Goal: Task Accomplishment & Management: Complete application form

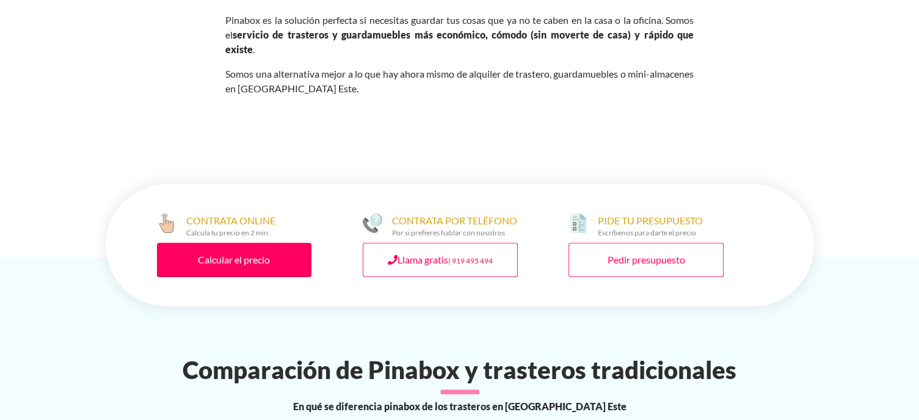
scroll to position [565, 0]
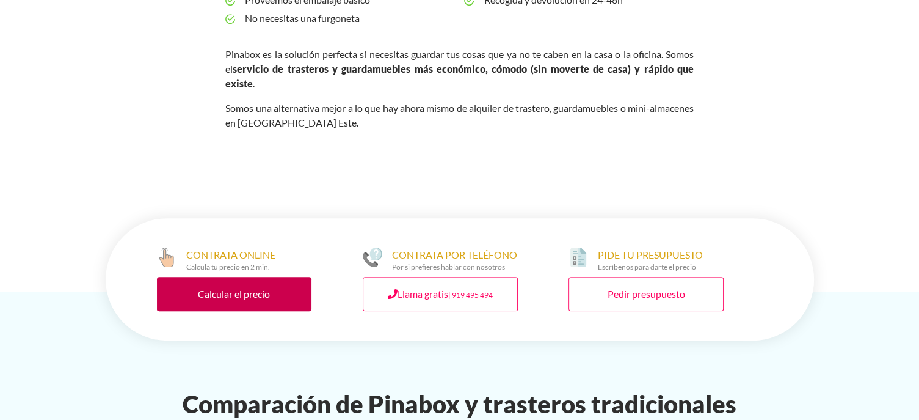
click at [277, 277] on link "Calcular el precio" at bounding box center [234, 294] width 155 height 34
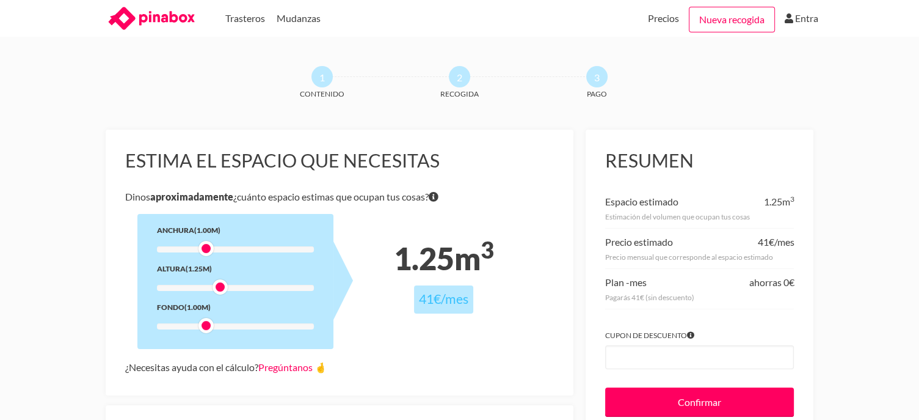
drag, startPoint x: 206, startPoint y: 285, endPoint x: 227, endPoint y: 289, distance: 21.1
click at [227, 289] on div at bounding box center [220, 286] width 15 height 15
drag, startPoint x: 222, startPoint y: 287, endPoint x: 228, endPoint y: 288, distance: 6.1
click at [228, 288] on div at bounding box center [235, 288] width 157 height 6
click at [231, 288] on div at bounding box center [235, 288] width 157 height 6
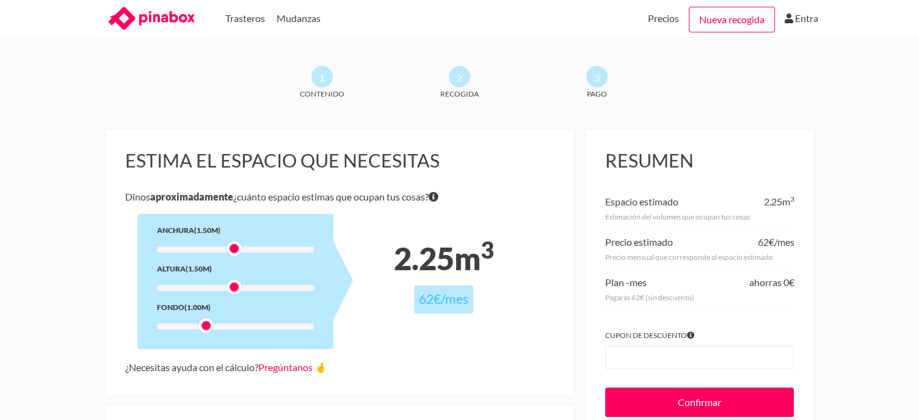
drag, startPoint x: 206, startPoint y: 246, endPoint x: 242, endPoint y: 251, distance: 35.8
click at [242, 251] on div at bounding box center [235, 249] width 157 height 6
click at [242, 249] on div at bounding box center [235, 249] width 157 height 6
click at [242, 249] on div at bounding box center [248, 248] width 15 height 15
click at [255, 249] on div at bounding box center [248, 248] width 15 height 15
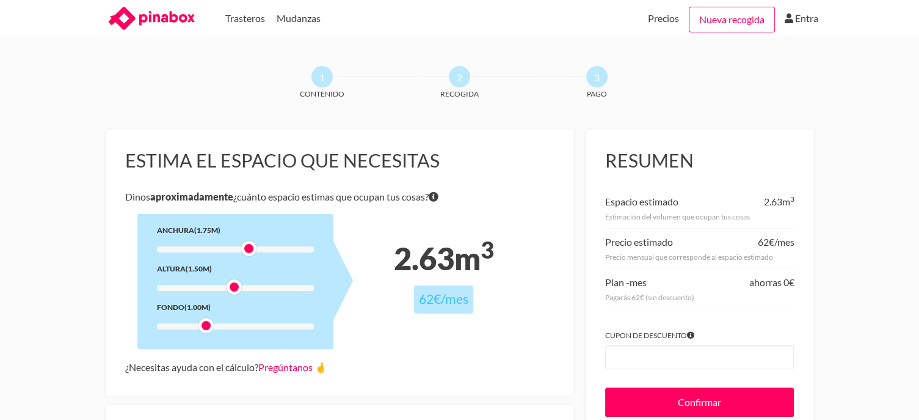
click at [255, 249] on div at bounding box center [248, 248] width 15 height 15
drag, startPoint x: 252, startPoint y: 246, endPoint x: 260, endPoint y: 249, distance: 9.3
click at [260, 249] on div at bounding box center [262, 248] width 15 height 15
click at [222, 326] on div at bounding box center [235, 326] width 157 height 6
click at [220, 326] on div at bounding box center [235, 326] width 157 height 6
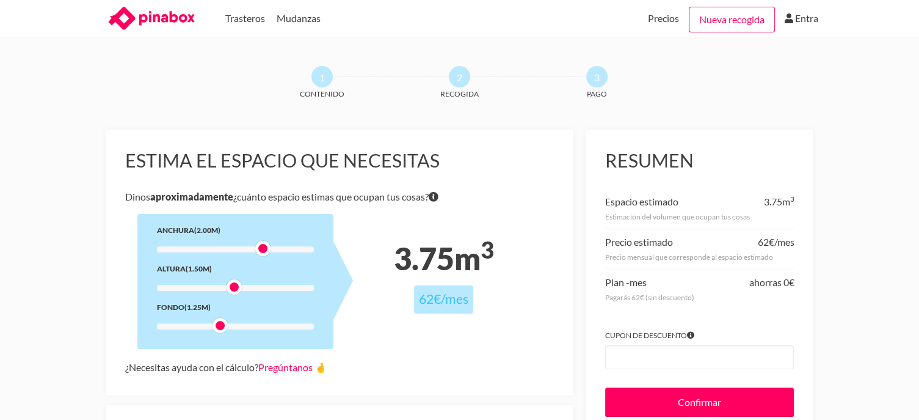
click at [245, 285] on div at bounding box center [235, 288] width 157 height 6
click at [210, 327] on div at bounding box center [235, 326] width 157 height 6
click at [213, 325] on div at bounding box center [220, 325] width 15 height 15
click at [216, 325] on div at bounding box center [220, 325] width 15 height 15
drag, startPoint x: 216, startPoint y: 325, endPoint x: 205, endPoint y: 327, distance: 10.7
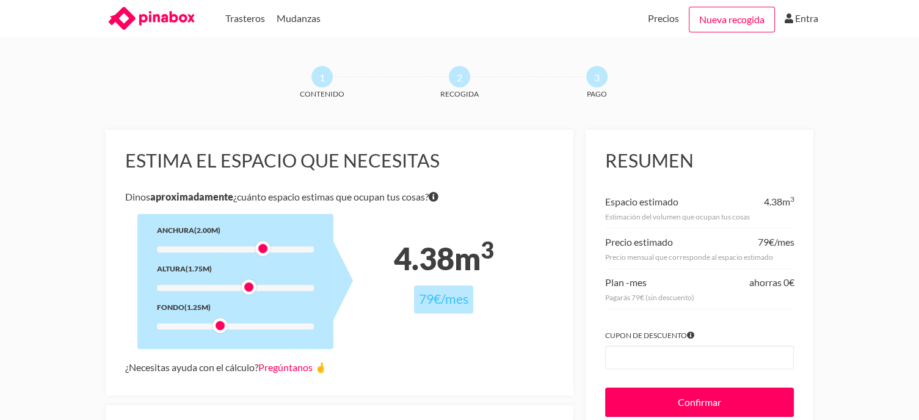
click at [205, 327] on div at bounding box center [235, 326] width 157 height 6
click at [209, 327] on div at bounding box center [206, 325] width 15 height 15
click at [213, 327] on div at bounding box center [235, 326] width 157 height 6
click at [212, 327] on div at bounding box center [235, 326] width 157 height 6
click at [209, 324] on div at bounding box center [235, 326] width 157 height 6
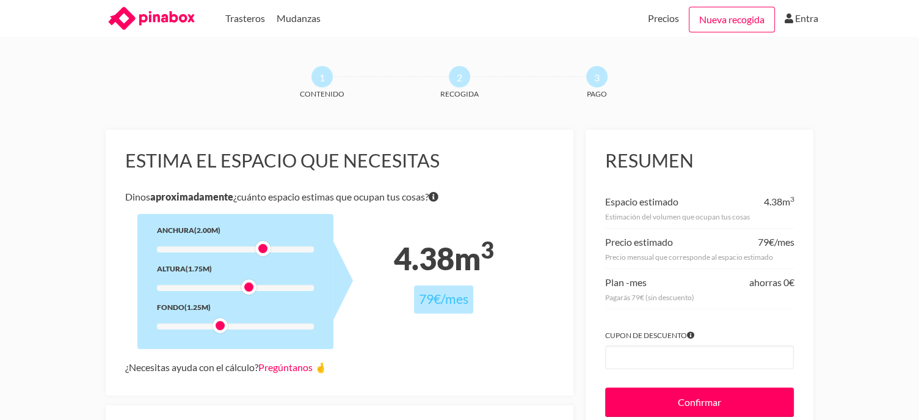
click at [203, 330] on div "Anchura (2.00m) Altura (1.75m) Fondo (1.25m)" at bounding box center [235, 281] width 196 height 135
click at [239, 326] on div at bounding box center [235, 326] width 157 height 6
click at [227, 327] on div at bounding box center [235, 326] width 157 height 6
click at [241, 327] on div at bounding box center [234, 325] width 15 height 15
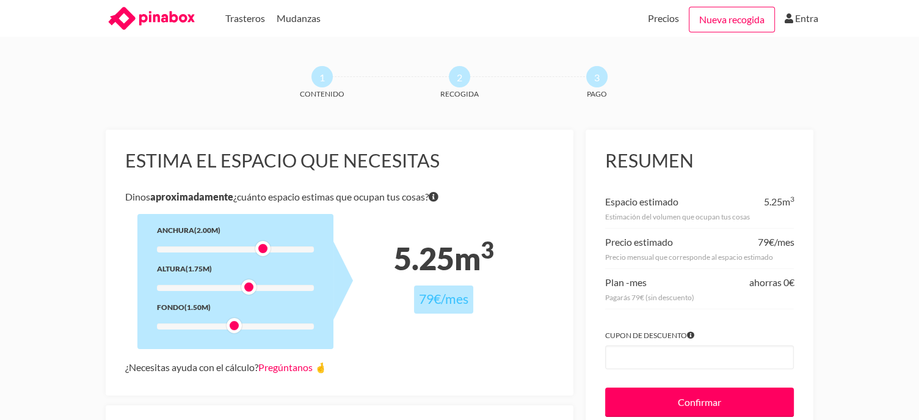
click at [241, 322] on div "Anchura (2.00m) Altura (1.75m) Fondo (1.50m)" at bounding box center [235, 281] width 196 height 135
click at [240, 325] on div at bounding box center [234, 325] width 15 height 15
click at [242, 325] on div at bounding box center [235, 326] width 157 height 6
click at [256, 325] on div at bounding box center [248, 325] width 15 height 15
click at [256, 327] on div at bounding box center [248, 325] width 15 height 15
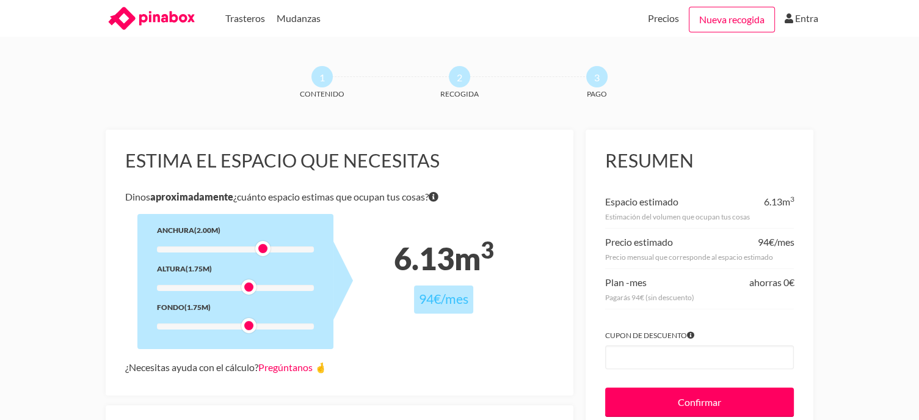
click at [256, 327] on div at bounding box center [248, 325] width 15 height 15
click at [257, 327] on div at bounding box center [235, 326] width 157 height 6
click at [251, 249] on div at bounding box center [235, 249] width 157 height 6
click at [244, 251] on div at bounding box center [235, 249] width 157 height 6
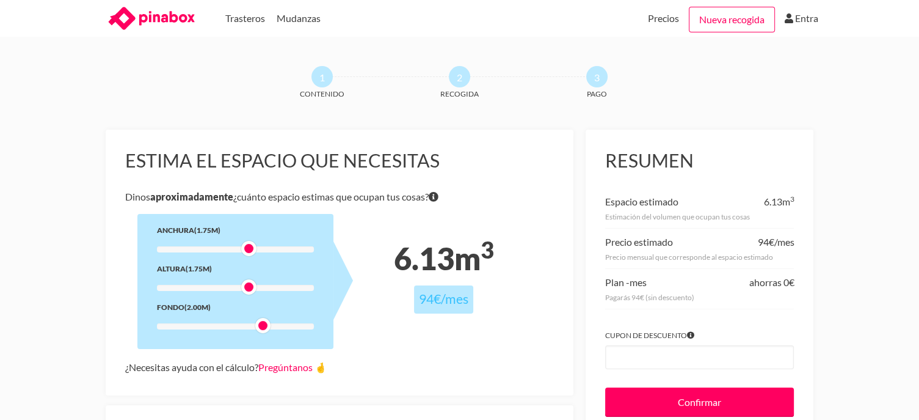
click at [239, 250] on div at bounding box center [235, 249] width 157 height 6
click at [239, 247] on div at bounding box center [235, 249] width 157 height 6
click at [241, 249] on div at bounding box center [248, 248] width 15 height 15
click at [232, 247] on div at bounding box center [235, 249] width 157 height 6
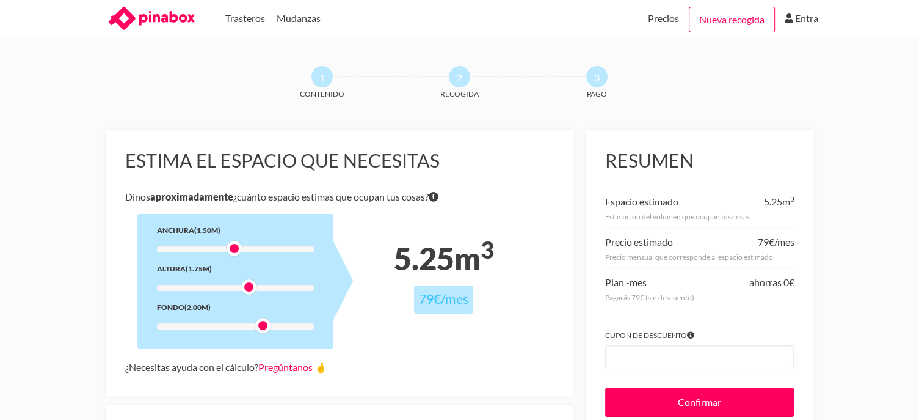
click at [254, 326] on div at bounding box center [235, 326] width 157 height 6
click at [248, 325] on div at bounding box center [235, 326] width 157 height 6
